Goal: Task Accomplishment & Management: Use online tool/utility

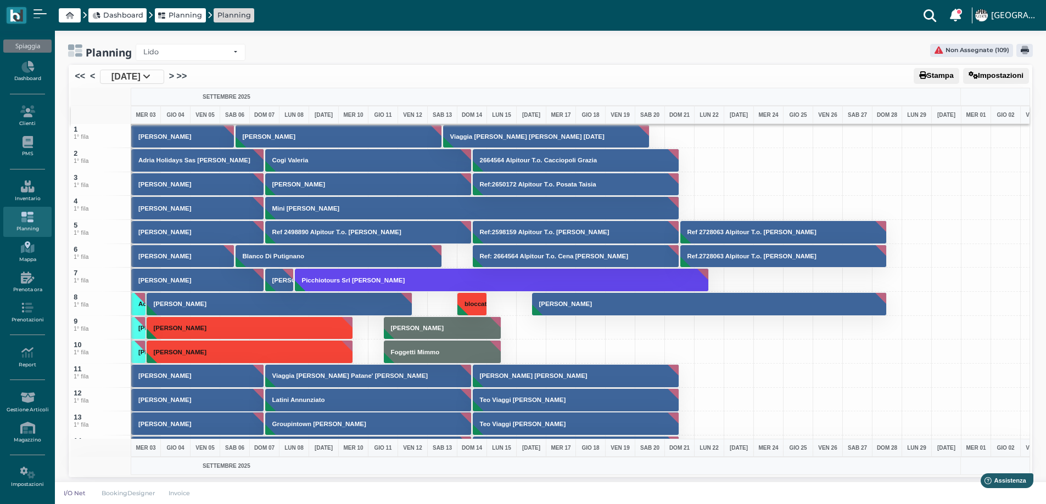
click at [31, 251] on icon at bounding box center [27, 248] width 48 height 12
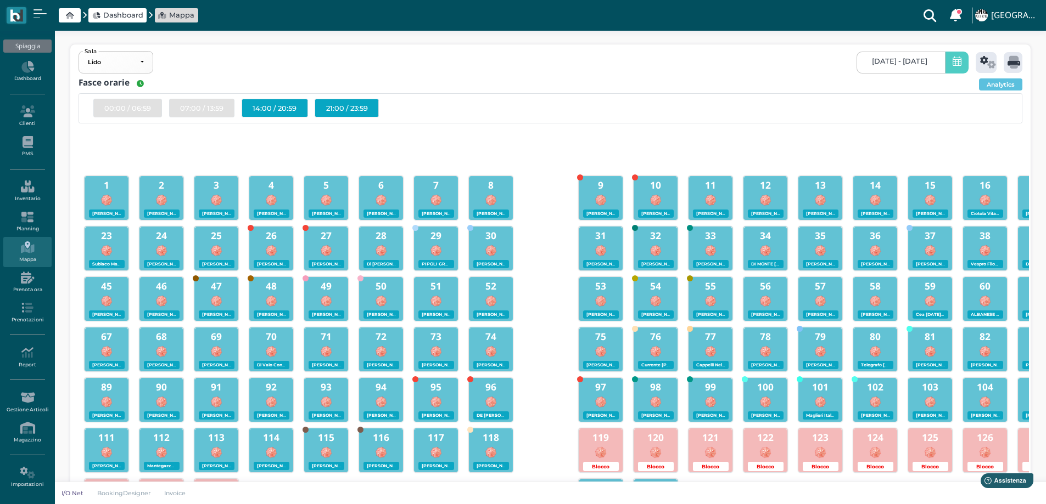
click at [251, 108] on div "14:00 / 20:59" at bounding box center [275, 108] width 66 height 19
click at [941, 66] on link "03/09/2025 - 03/09/2025" at bounding box center [900, 63] width 88 height 22
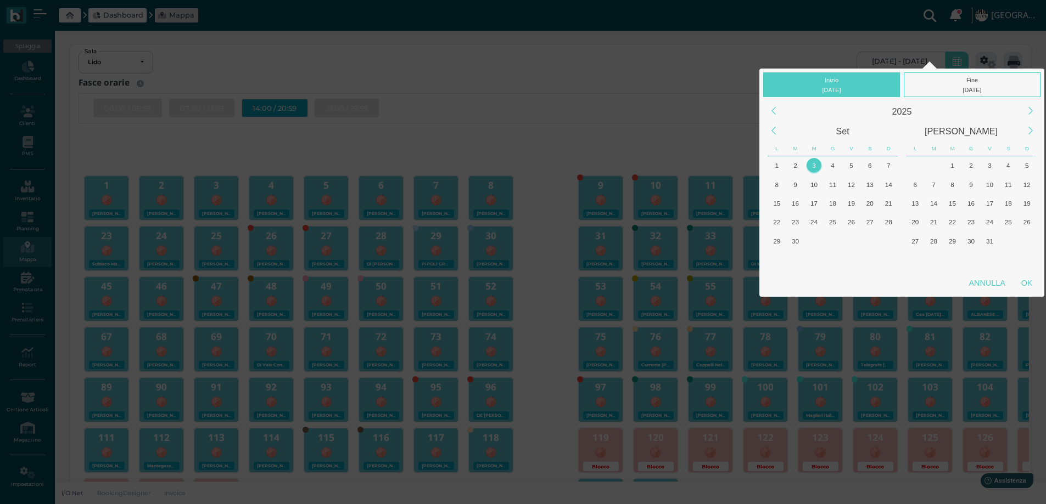
click at [883, 49] on div "Inizio 03/09/2025 Fine 03/09/2025 2025 Set Ott L M M G V S D L M M G V S D 28 2…" at bounding box center [523, 494] width 1046 height 989
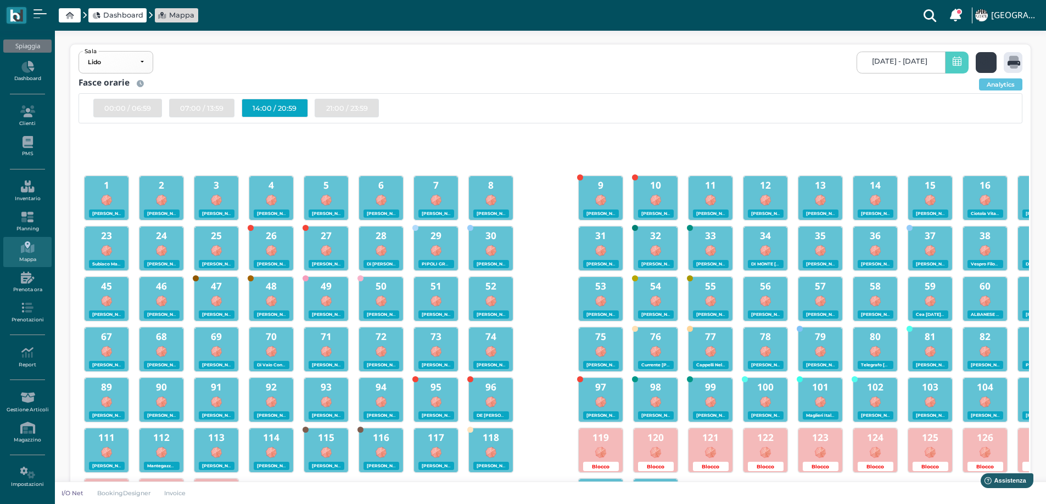
click at [977, 61] on div at bounding box center [986, 62] width 21 height 21
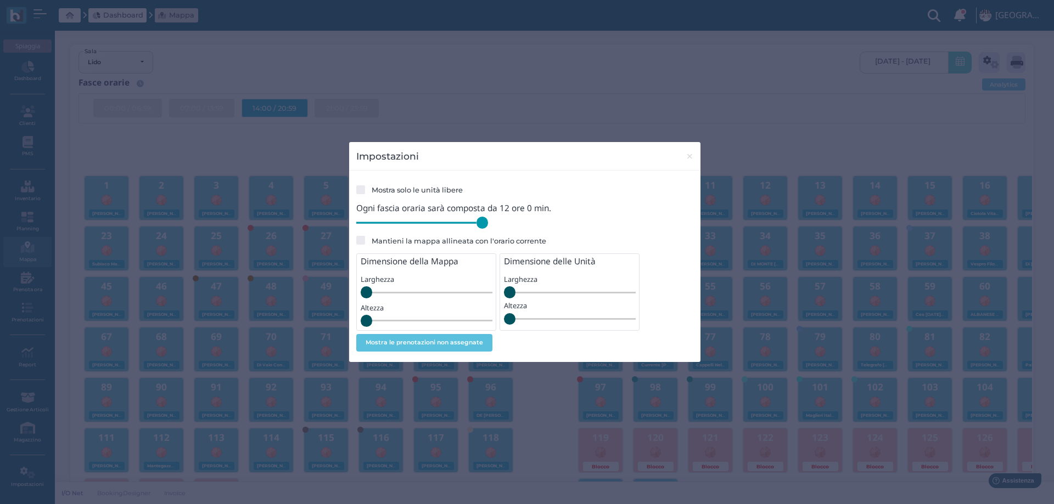
drag, startPoint x: 433, startPoint y: 226, endPoint x: 497, endPoint y: 229, distance: 64.9
type input "720"
click at [488, 229] on input "range" at bounding box center [422, 223] width 132 height 12
click at [689, 158] on span "×" at bounding box center [690, 156] width 8 height 14
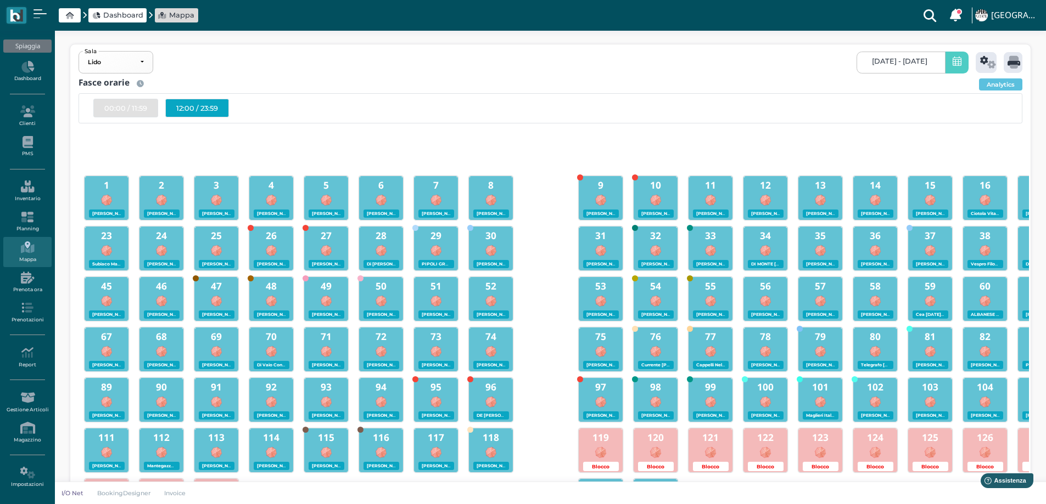
click at [207, 104] on div "12:00 / 23:59" at bounding box center [197, 108] width 64 height 19
click at [917, 61] on span "03/09/2025 - 03/09/2025" at bounding box center [899, 61] width 55 height 9
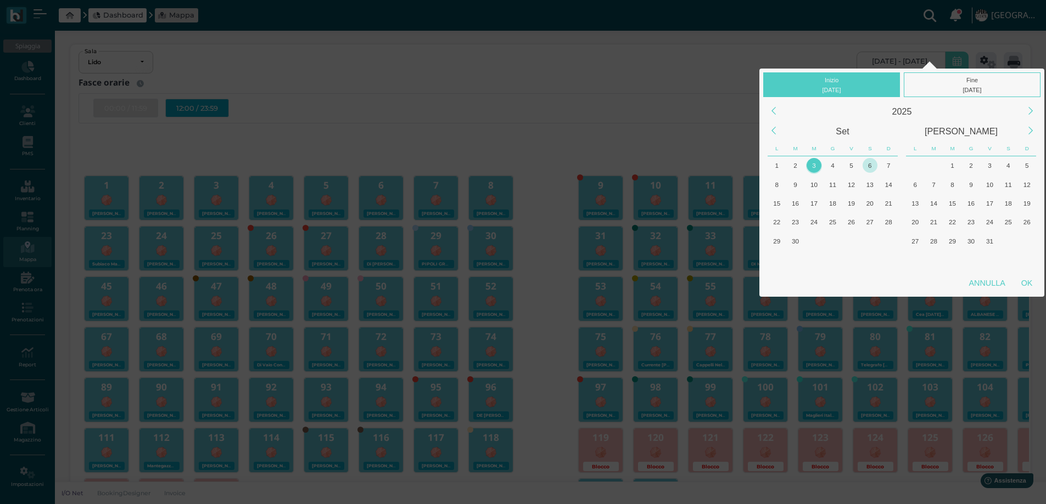
click at [867, 165] on div "6" at bounding box center [869, 165] width 15 height 15
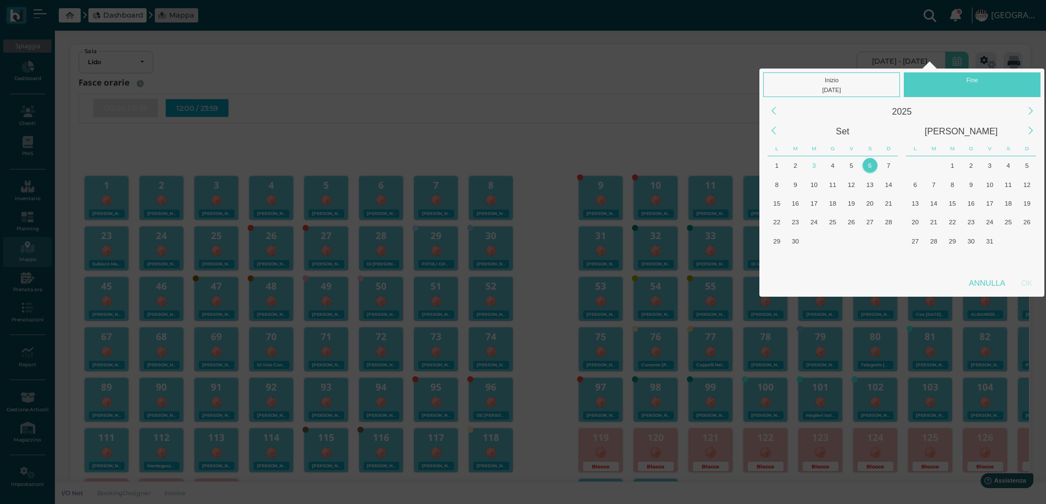
click at [867, 165] on div "6" at bounding box center [869, 165] width 15 height 15
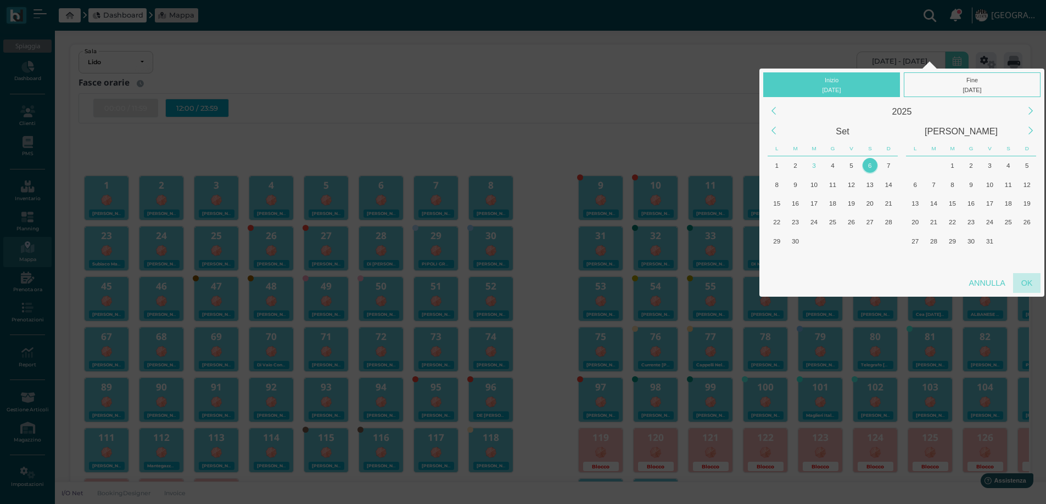
click at [1018, 279] on div "OK" at bounding box center [1026, 283] width 27 height 20
type input "06/09/2025 - 06/09/2025"
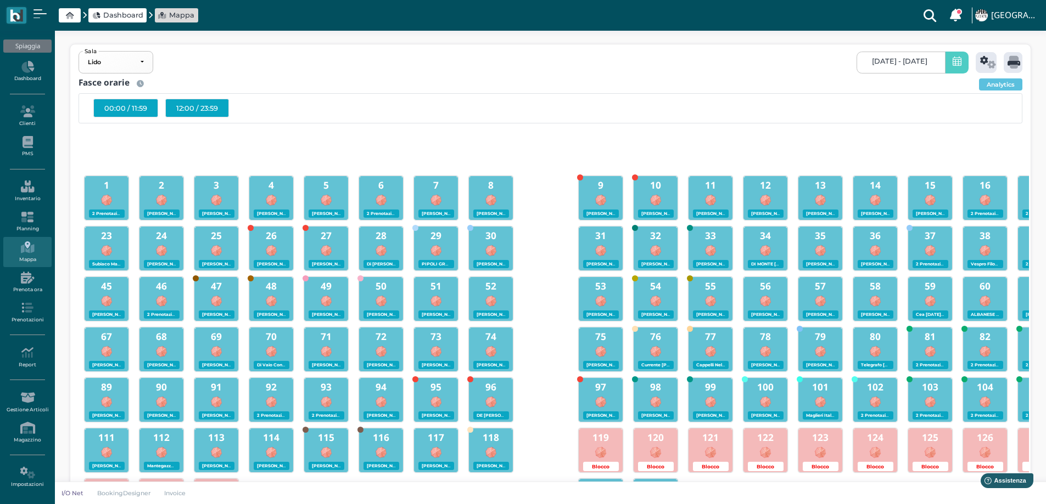
scroll to position [0, 105]
click at [1032, 60] on div "Lido Lido Spiaggia Lido Sala 06/09/2025 - 06/09/2025 06/09/2025 - 06/09/2025 Fa…" at bounding box center [550, 498] width 965 height 909
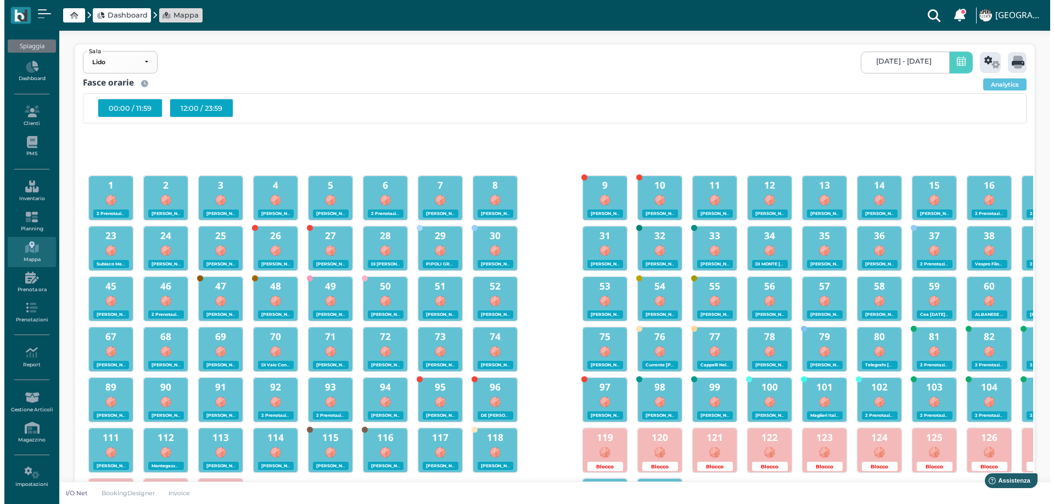
scroll to position [0, 0]
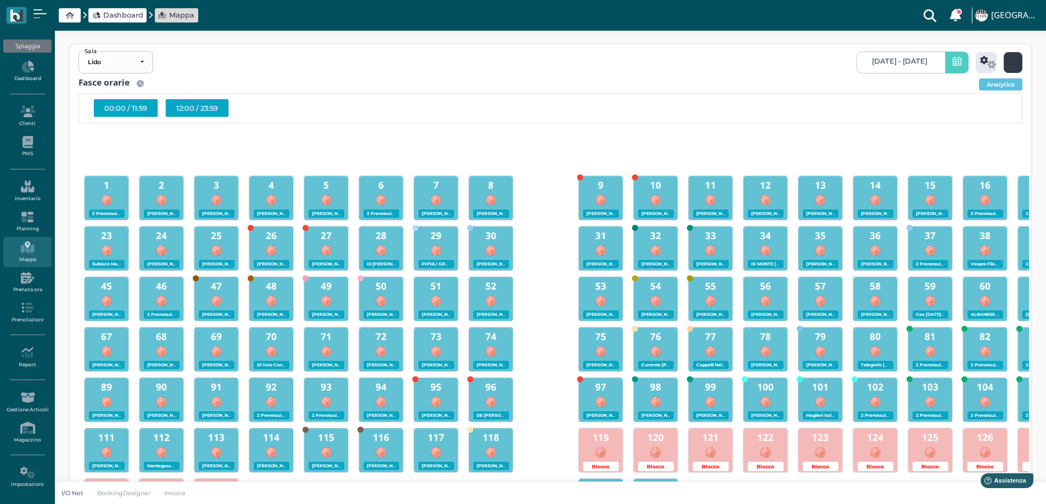
click at [1018, 59] on icon at bounding box center [1013, 62] width 13 height 13
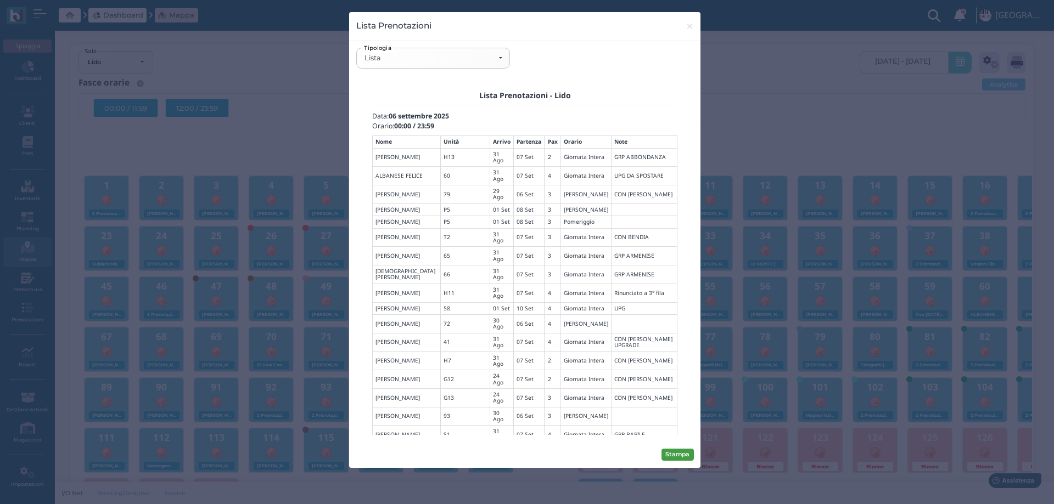
click at [672, 452] on button "Stampa" at bounding box center [677, 455] width 32 height 12
drag, startPoint x: 688, startPoint y: 26, endPoint x: 259, endPoint y: 150, distance: 446.9
click at [678, 28] on div "Lista Prenotazioni × close" at bounding box center [524, 26] width 351 height 29
click at [667, 456] on button "Stampa" at bounding box center [677, 455] width 32 height 12
drag, startPoint x: 689, startPoint y: 26, endPoint x: 554, endPoint y: 55, distance: 138.8
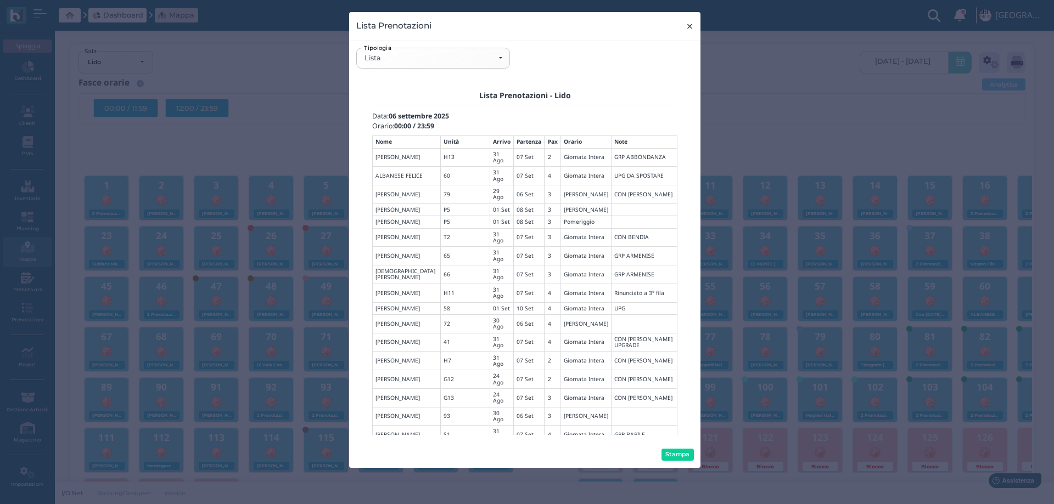
click at [689, 26] on span "×" at bounding box center [690, 26] width 8 height 14
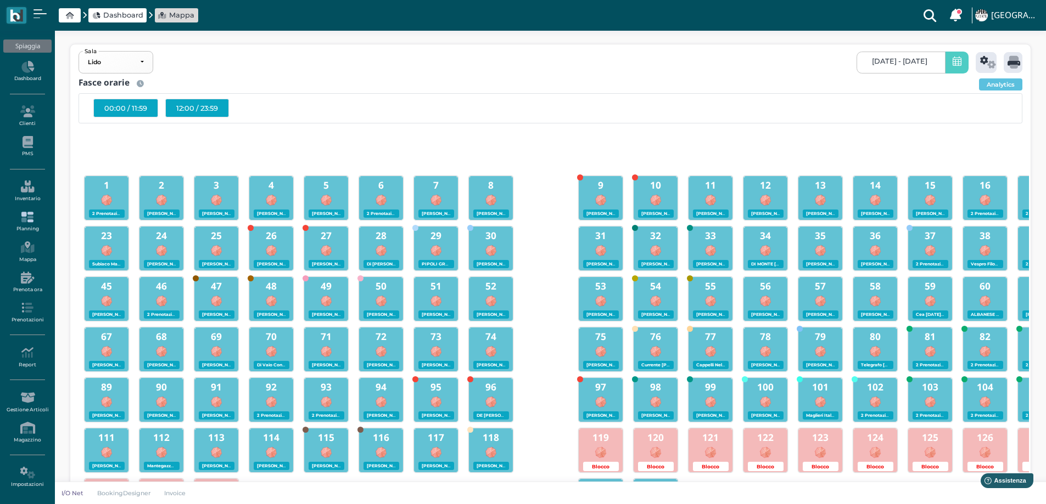
click at [30, 217] on icon at bounding box center [27, 217] width 48 height 12
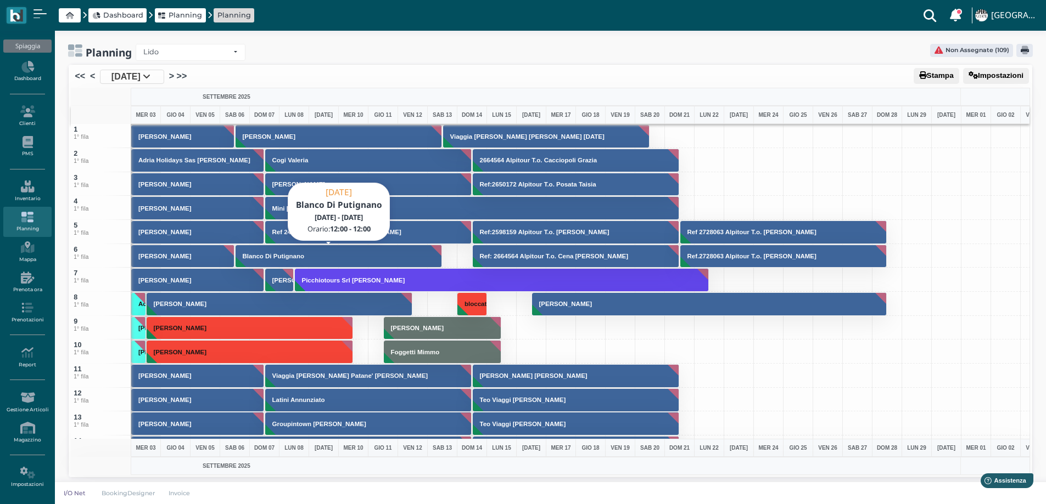
click at [274, 254] on h3 "Blanco Di Putignano" at bounding box center [273, 256] width 70 height 7
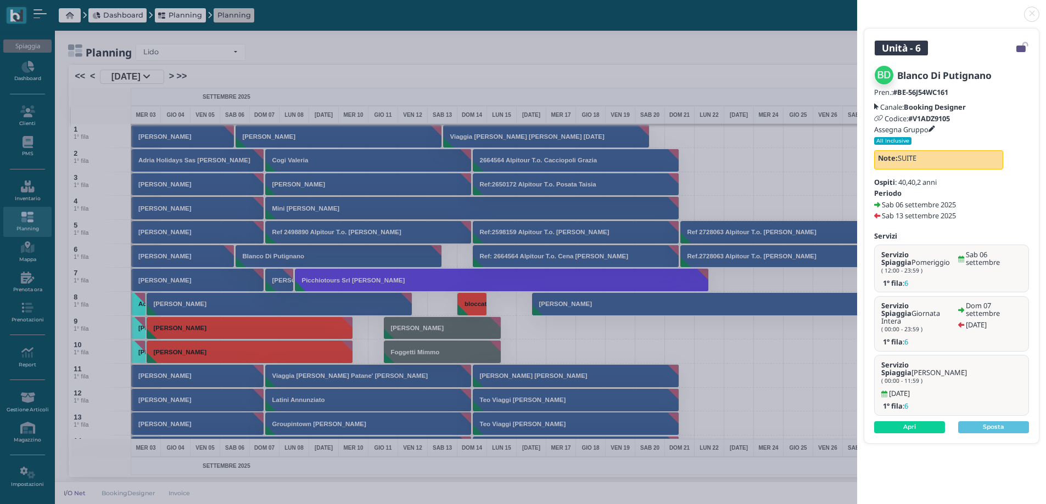
click at [857, 8] on link at bounding box center [857, 8] width 0 height 0
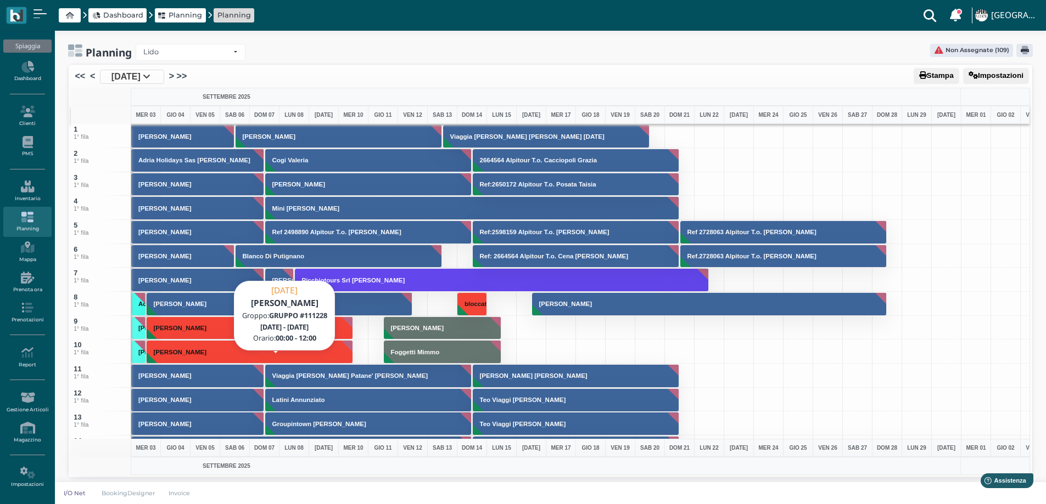
scroll to position [274, 0]
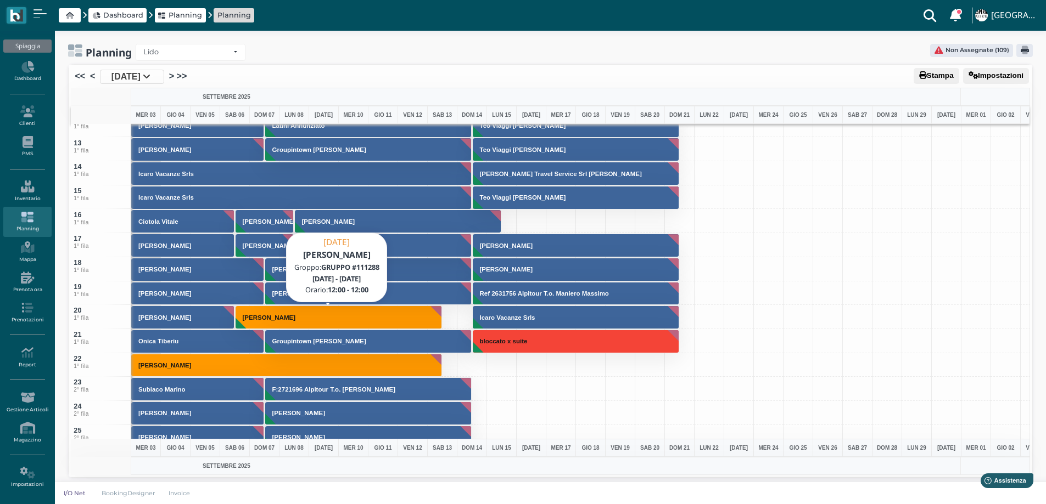
click at [270, 308] on button "[PERSON_NAME]" at bounding box center [339, 318] width 207 height 24
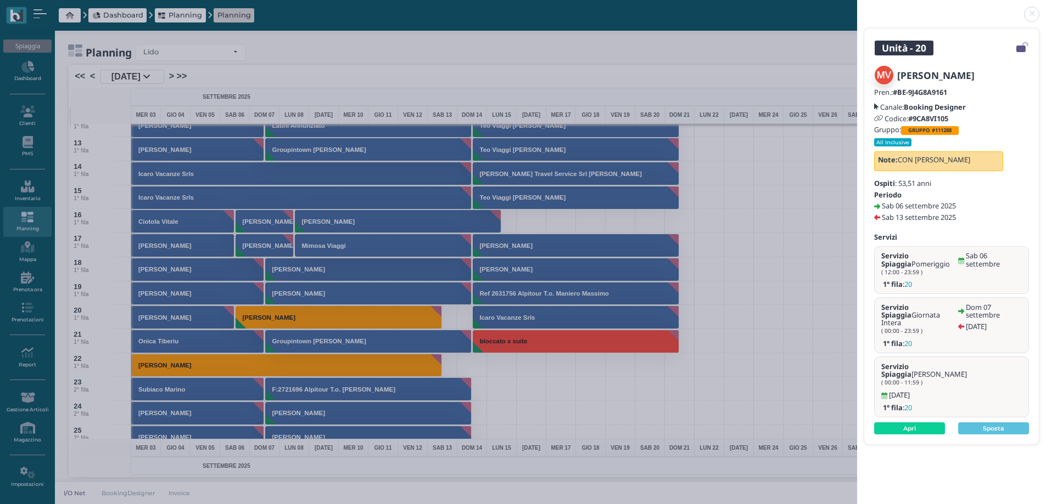
click at [857, 8] on link at bounding box center [857, 8] width 0 height 0
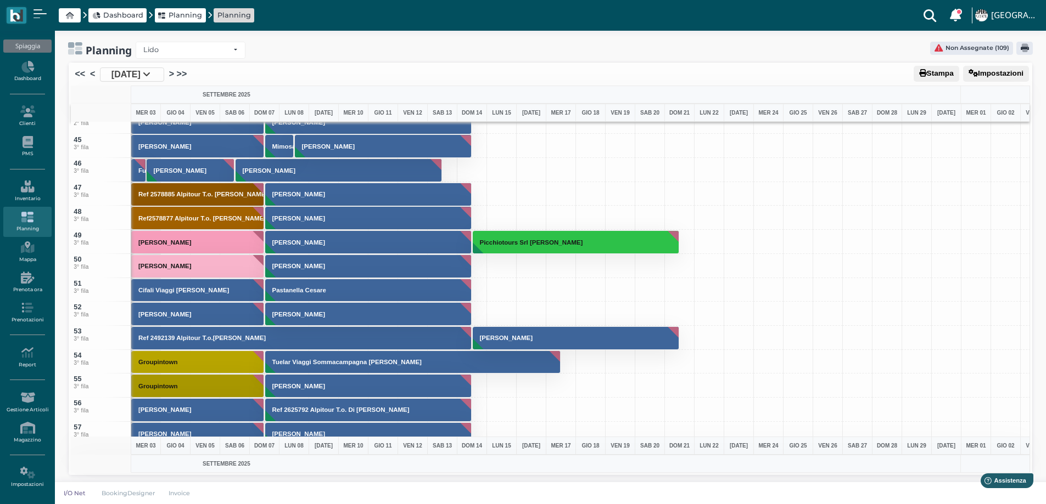
scroll to position [1318, 0]
